Goal: Obtain resource: Obtain resource

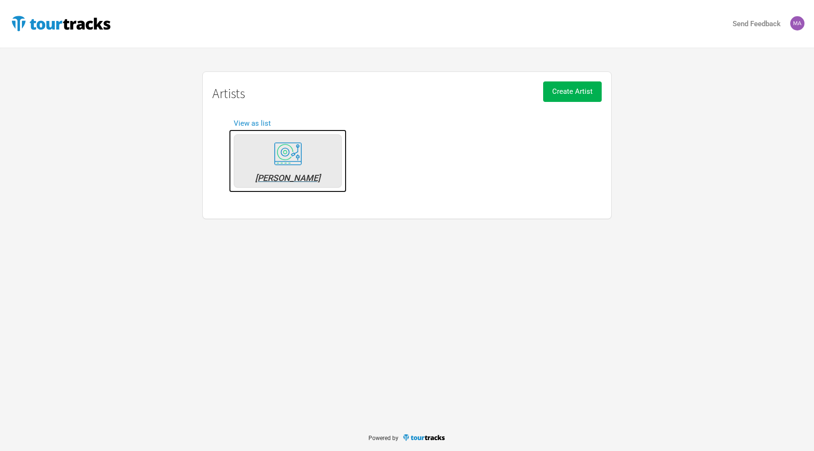
click at [299, 179] on div "[PERSON_NAME]" at bounding box center [288, 178] width 98 height 9
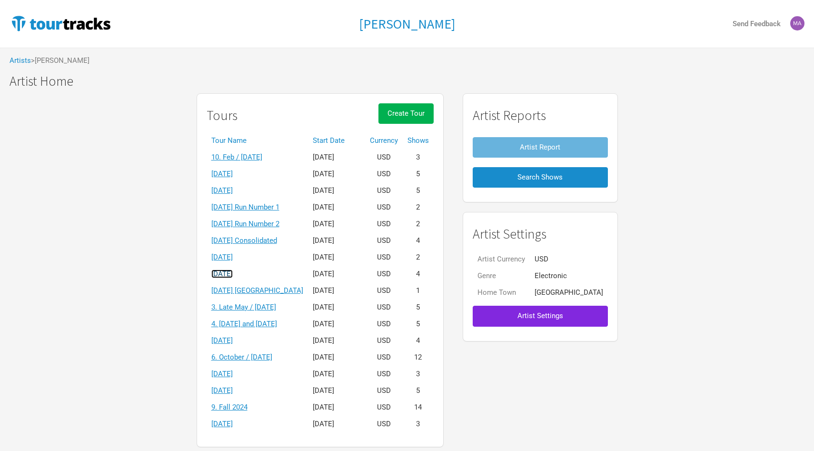
click at [233, 270] on link "[DATE]" at bounding box center [221, 273] width 21 height 9
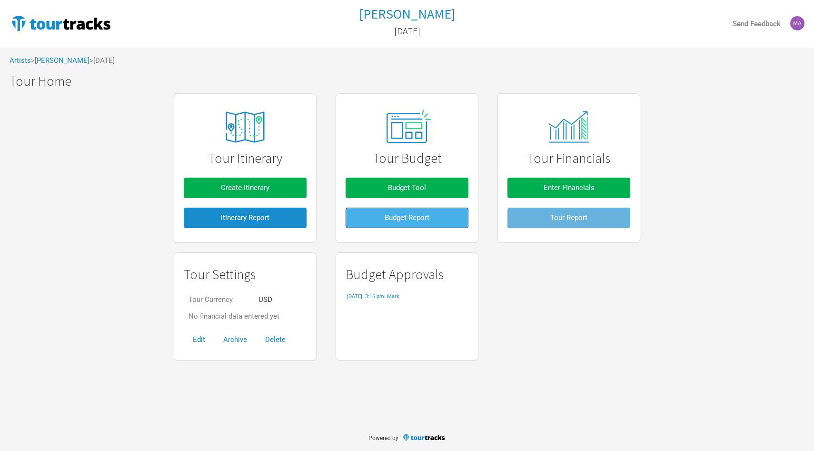
click at [418, 213] on button "Budget Report" at bounding box center [406, 217] width 123 height 20
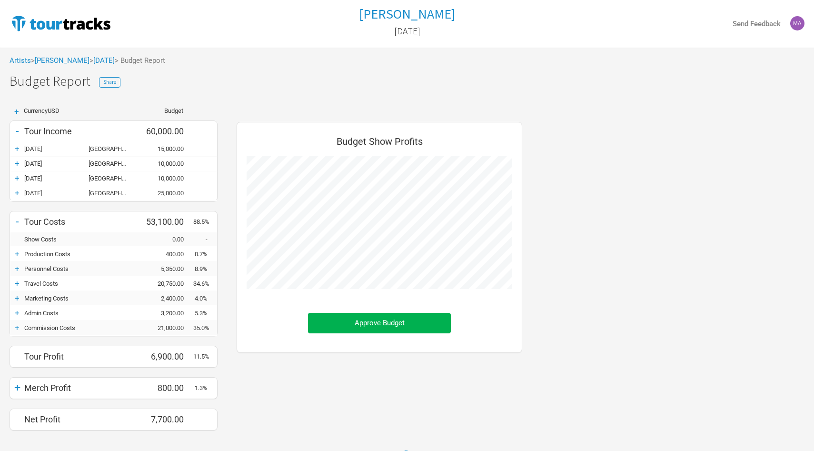
scroll to position [323, 305]
